Goal: Task Accomplishment & Management: Manage account settings

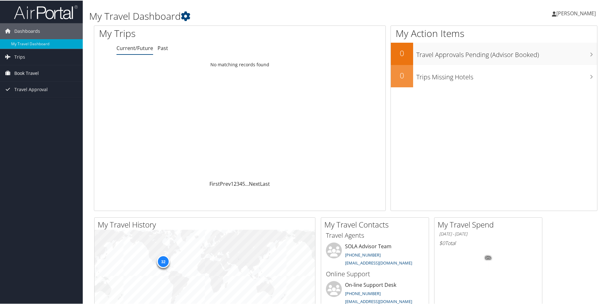
click at [19, 77] on span "Book Travel" at bounding box center [26, 73] width 25 height 16
click at [21, 85] on link "Approval Request (Beta)" at bounding box center [41, 86] width 83 height 10
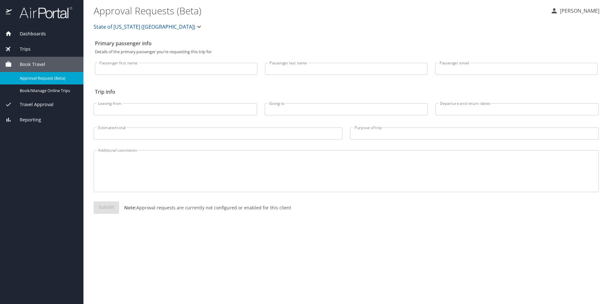
select select "US"
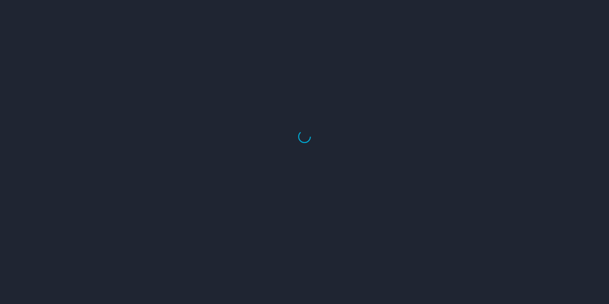
select select "US"
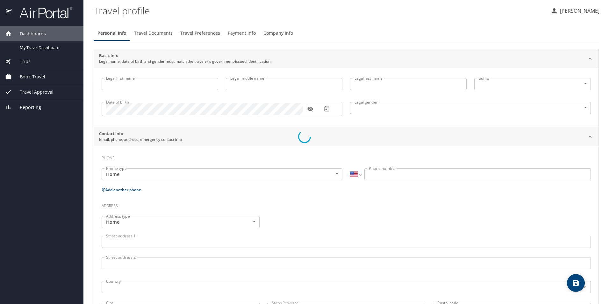
type input "Tammie"
type input "Lynn"
type input "Moore"
type input "Female"
type input "Sandra"
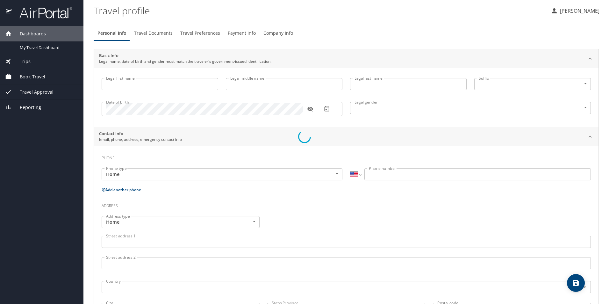
type input "Wilson"
select select "IR"
type input "033 7578 7345"
select select "US"
select select "IR"
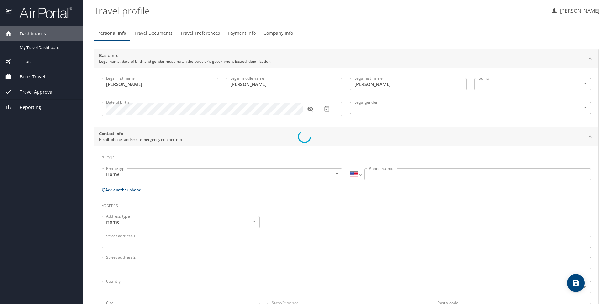
select select "IR"
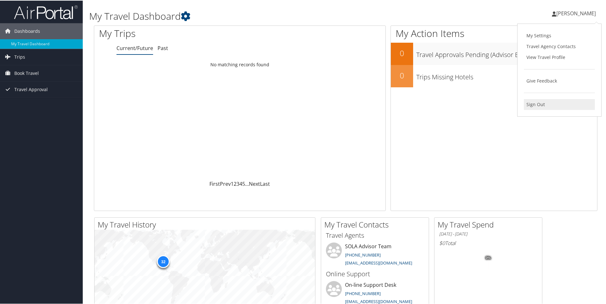
click at [531, 104] on link "Sign Out" at bounding box center [559, 103] width 71 height 11
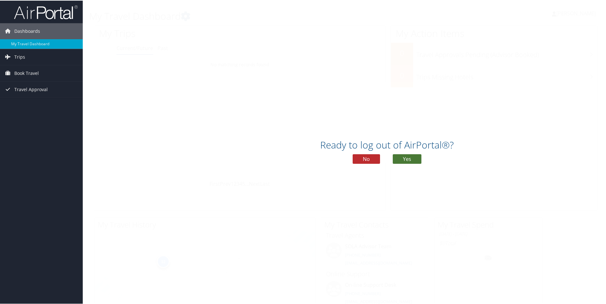
click at [409, 159] on button "Yes" at bounding box center [407, 159] width 29 height 10
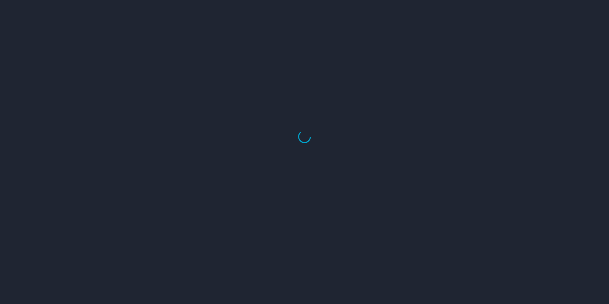
select select "US"
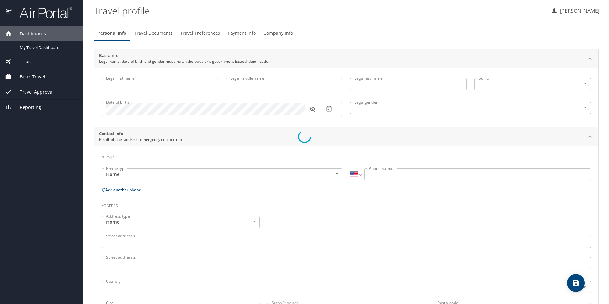
type input "Tammie"
type input "Lynn"
type input "Moore"
type input "Female"
type input "Sandra"
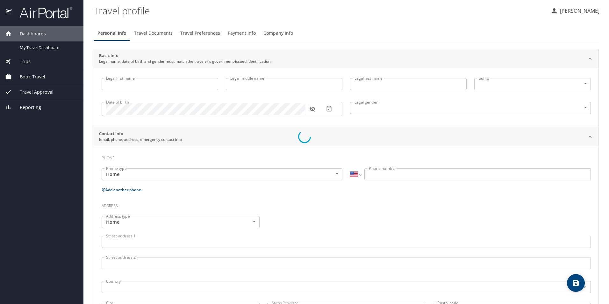
type input "Wilson"
select select "IR"
type input "033 7578 7345"
select select "US"
select select "IR"
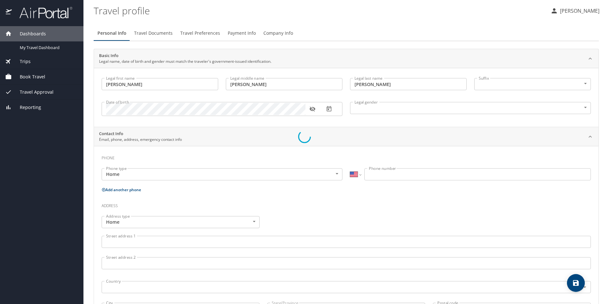
select select "IR"
